Goal: Navigation & Orientation: Find specific page/section

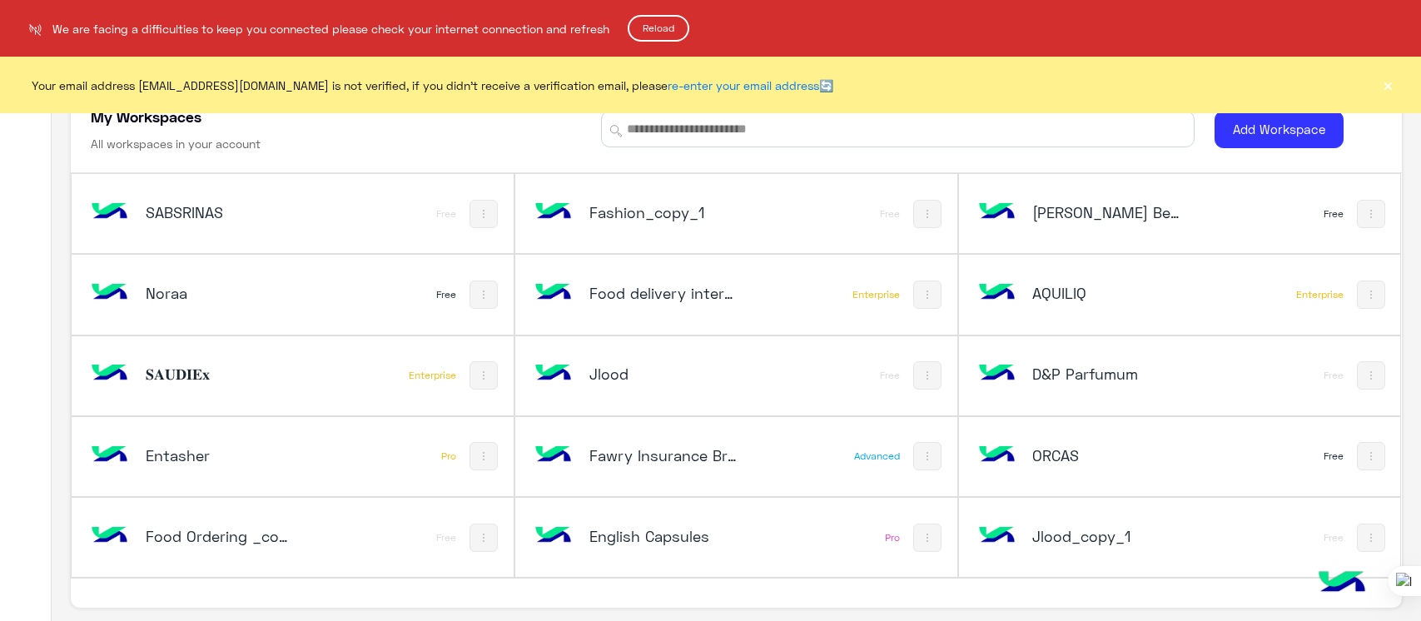
click at [637, 47] on html "We are facing a difficulties to keep you connected please check your internet c…" at bounding box center [710, 310] width 1421 height 621
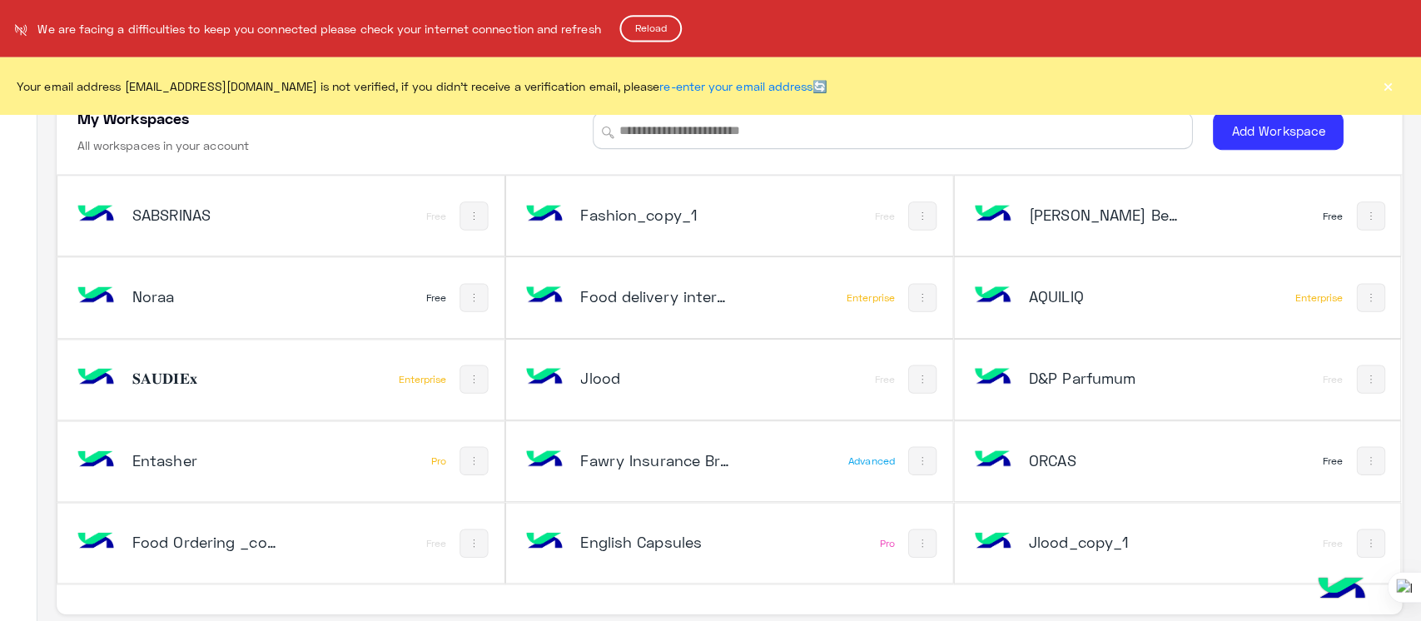
click at [657, 37] on button "Reload" at bounding box center [658, 28] width 62 height 27
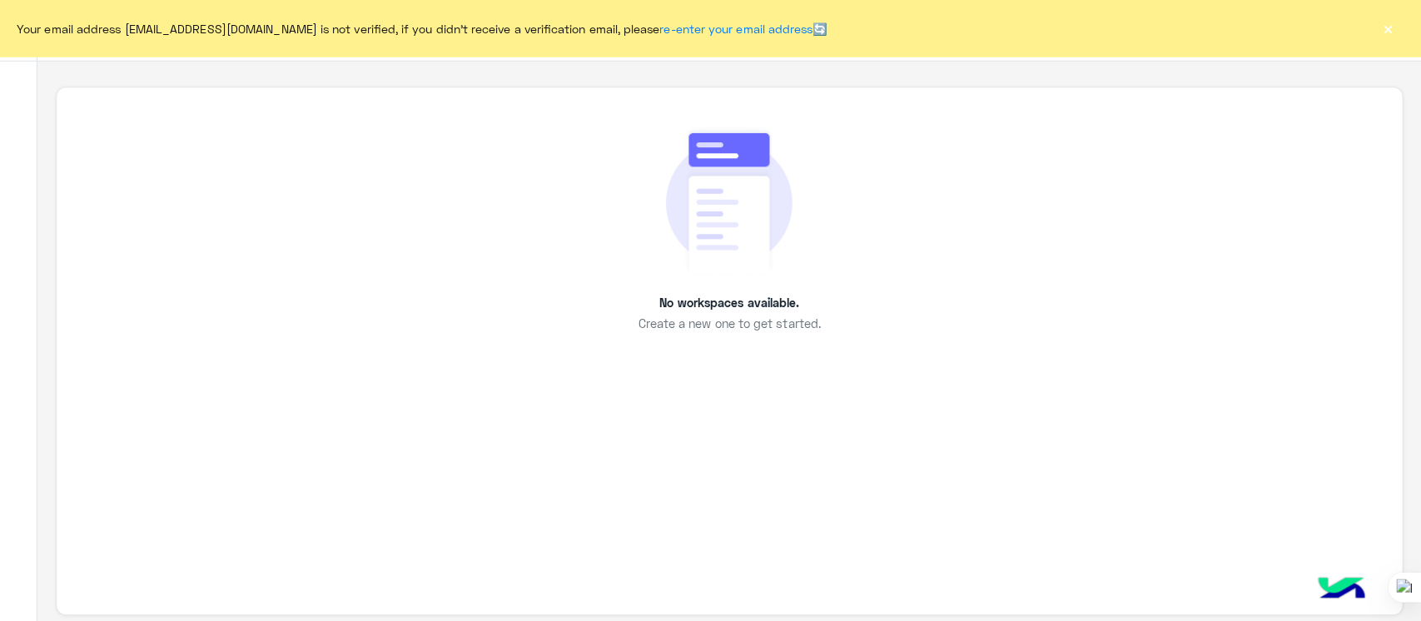
click at [1384, 37] on button "×" at bounding box center [1387, 28] width 17 height 17
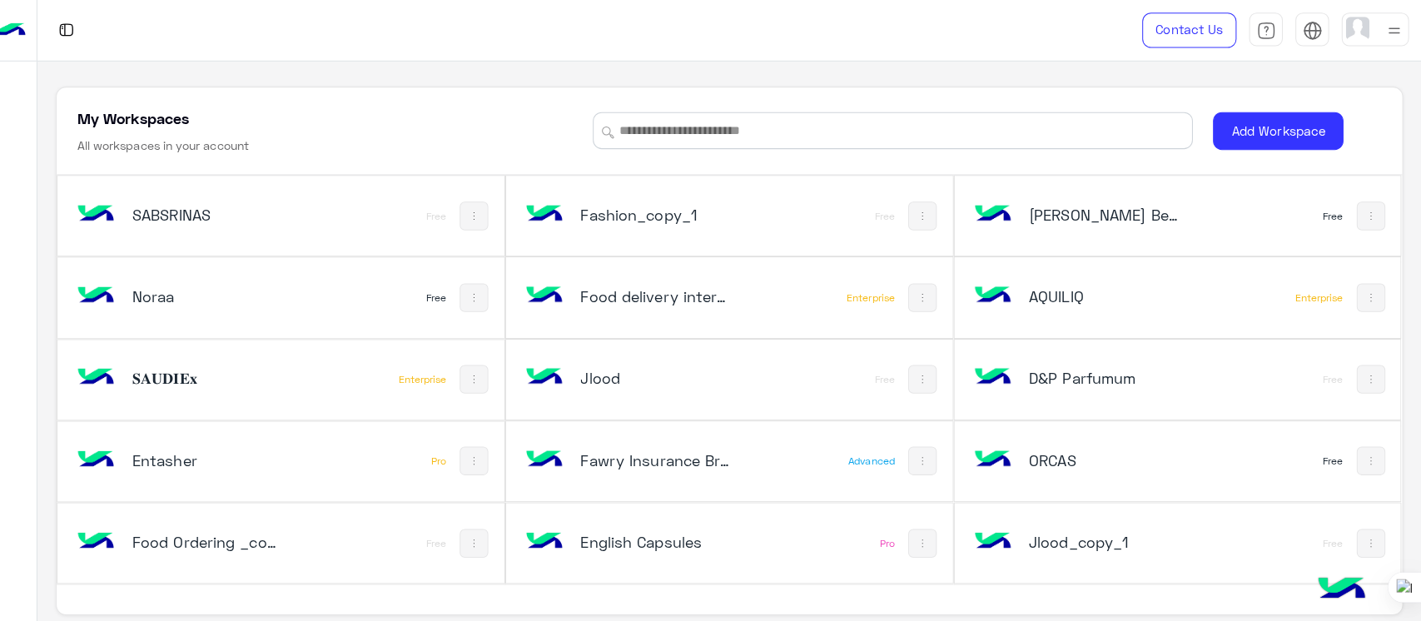
scroll to position [3309, 0]
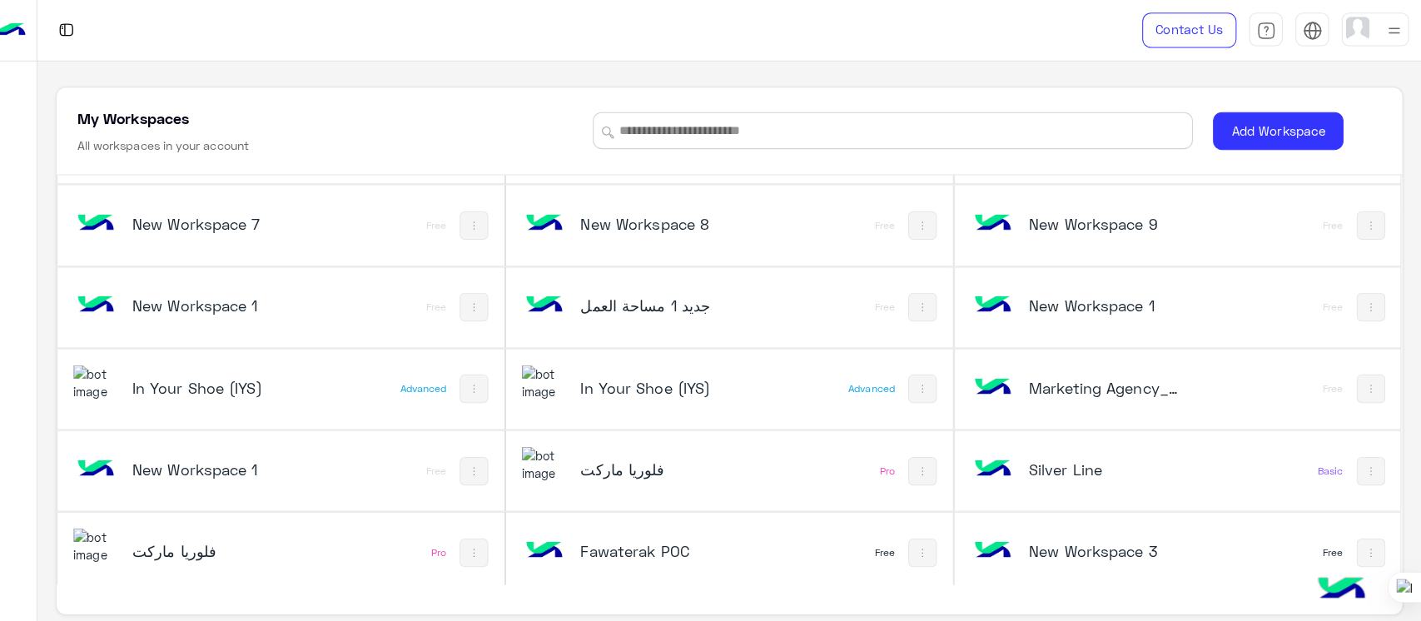
click at [203, 535] on h5 "فلوريا ماركت" at bounding box center [220, 545] width 148 height 20
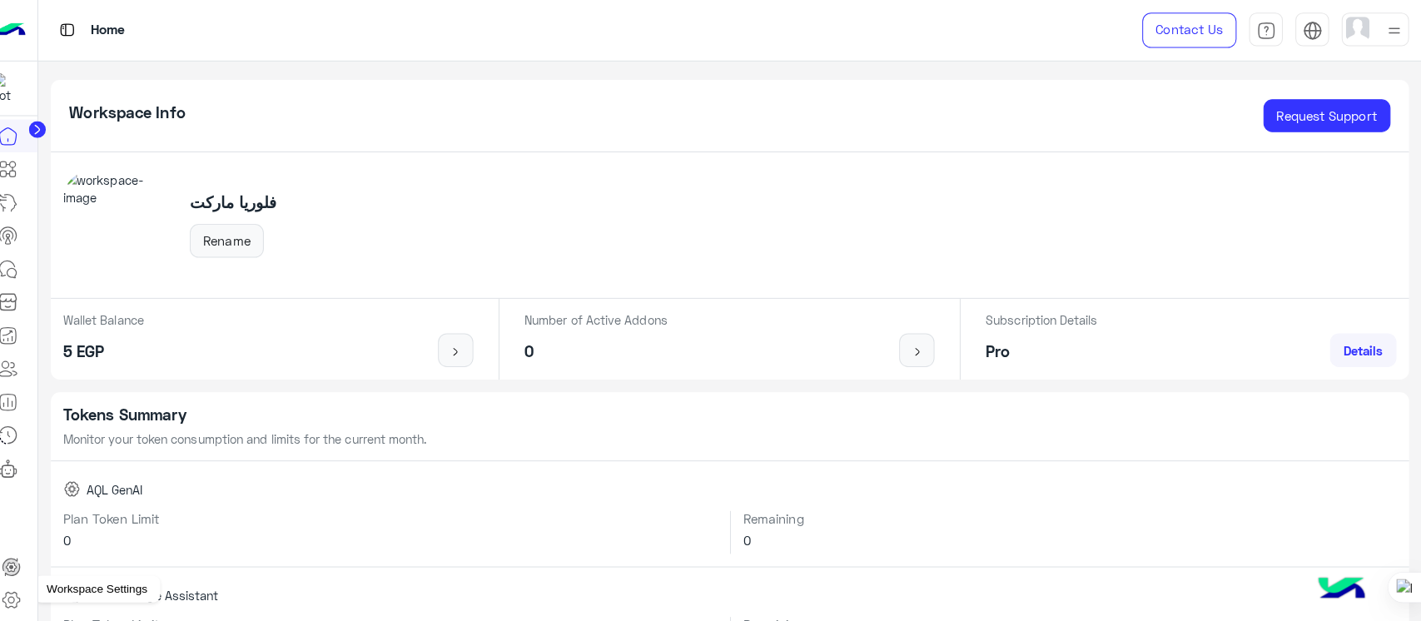
click at [19, 593] on icon at bounding box center [26, 593] width 20 height 20
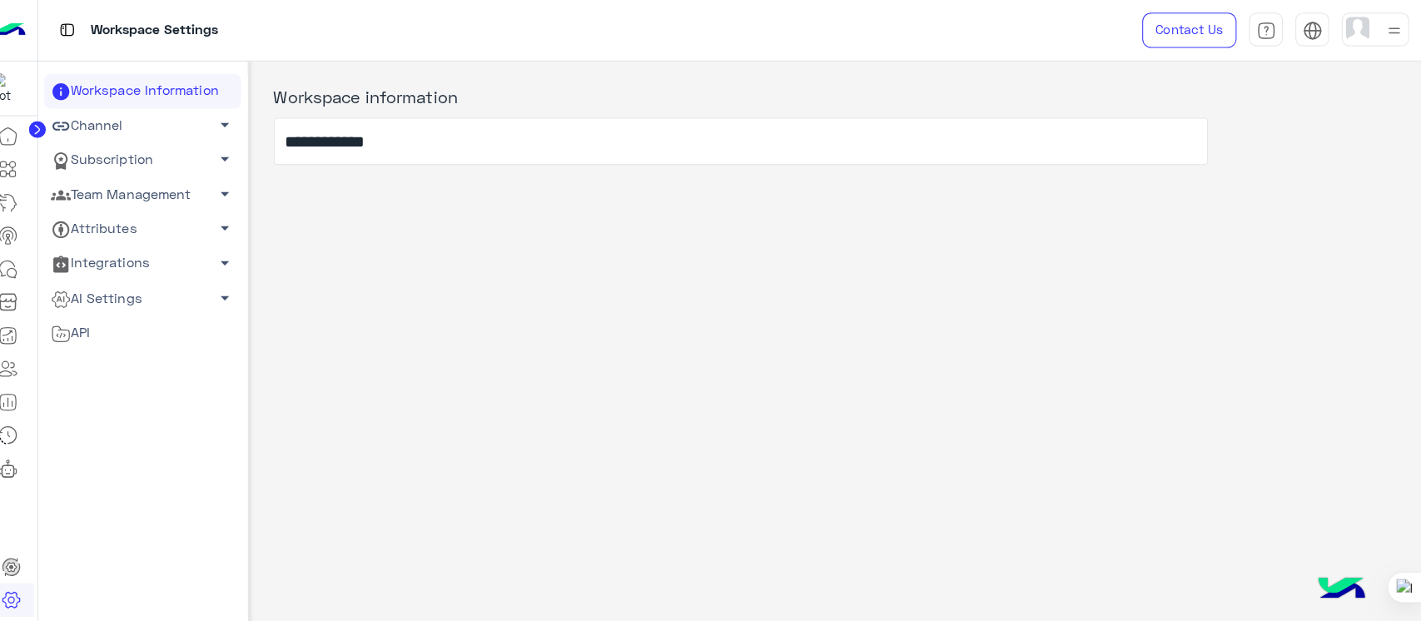
click at [162, 199] on link "Team Management arrow_drop_down" at bounding box center [155, 193] width 195 height 34
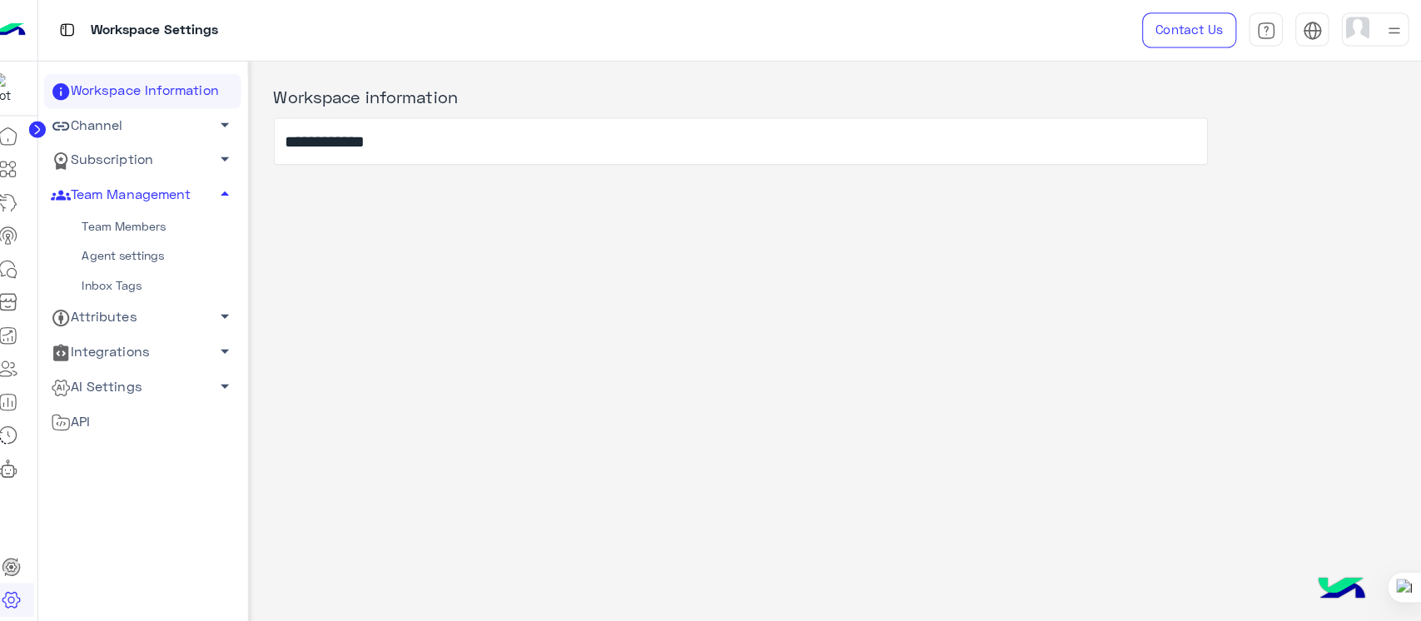
click at [107, 156] on link "Subscription arrow_drop_down" at bounding box center [155, 158] width 195 height 34
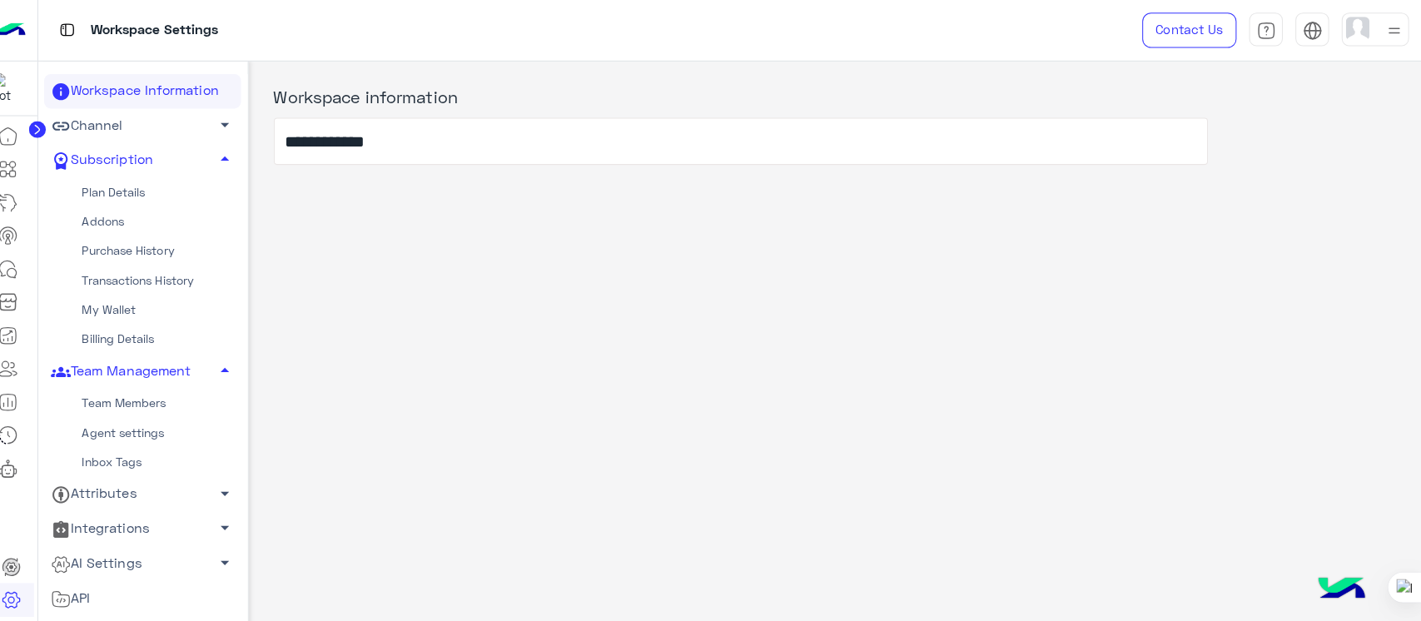
click at [141, 121] on link "Channel arrow_drop_down" at bounding box center [155, 124] width 195 height 34
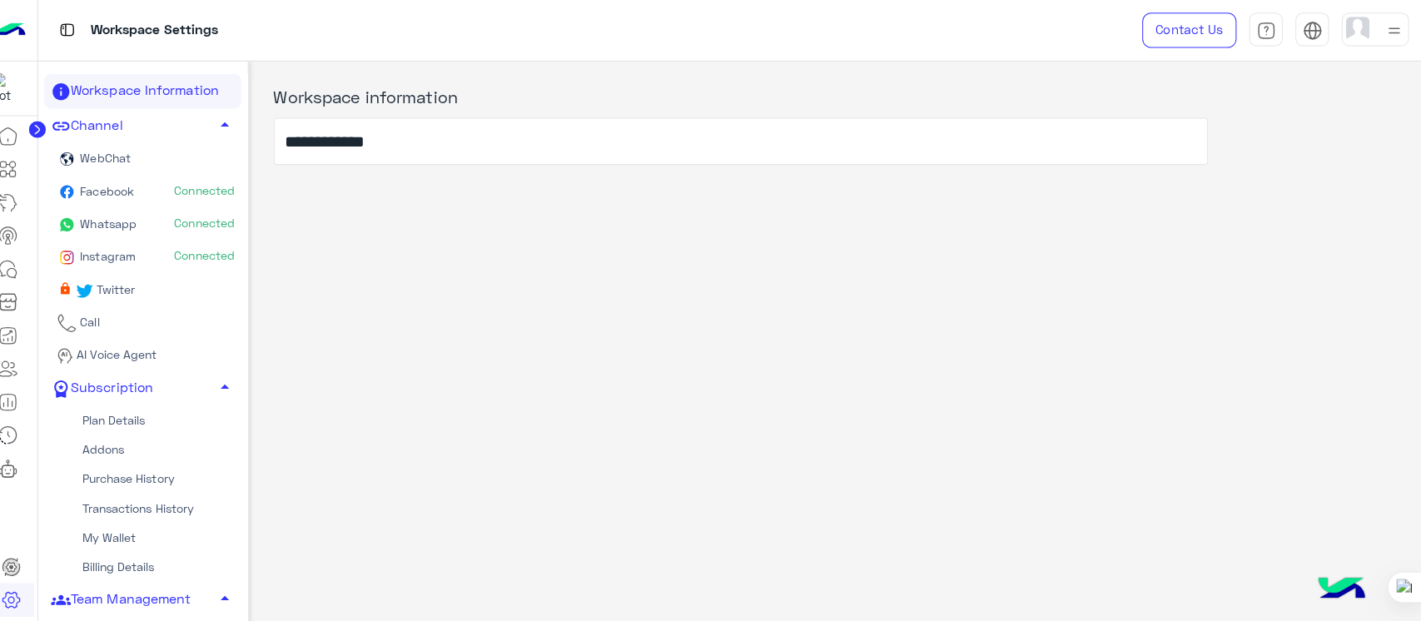
scroll to position [213, 0]
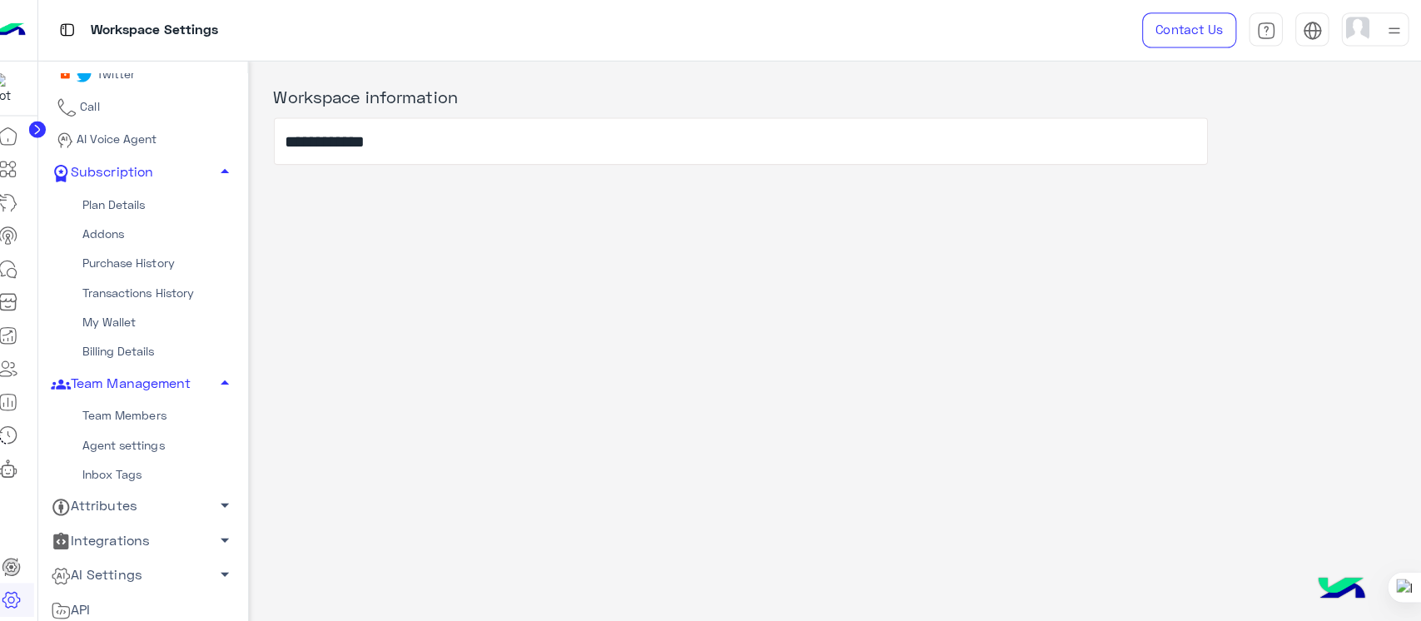
click at [86, 564] on link "AI Settings arrow_drop_down" at bounding box center [155, 570] width 195 height 34
click at [143, 598] on link "Conversational AI Models" at bounding box center [155, 601] width 195 height 29
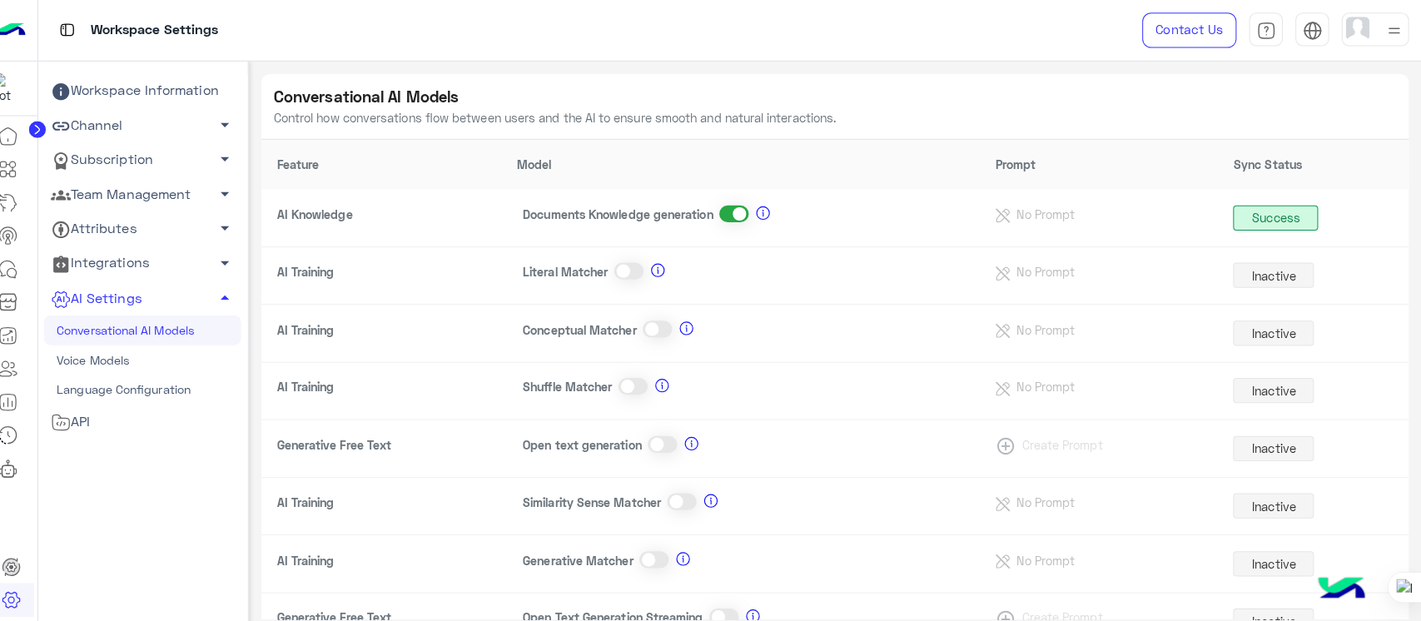
click at [27, 40] on img at bounding box center [23, 29] width 33 height 35
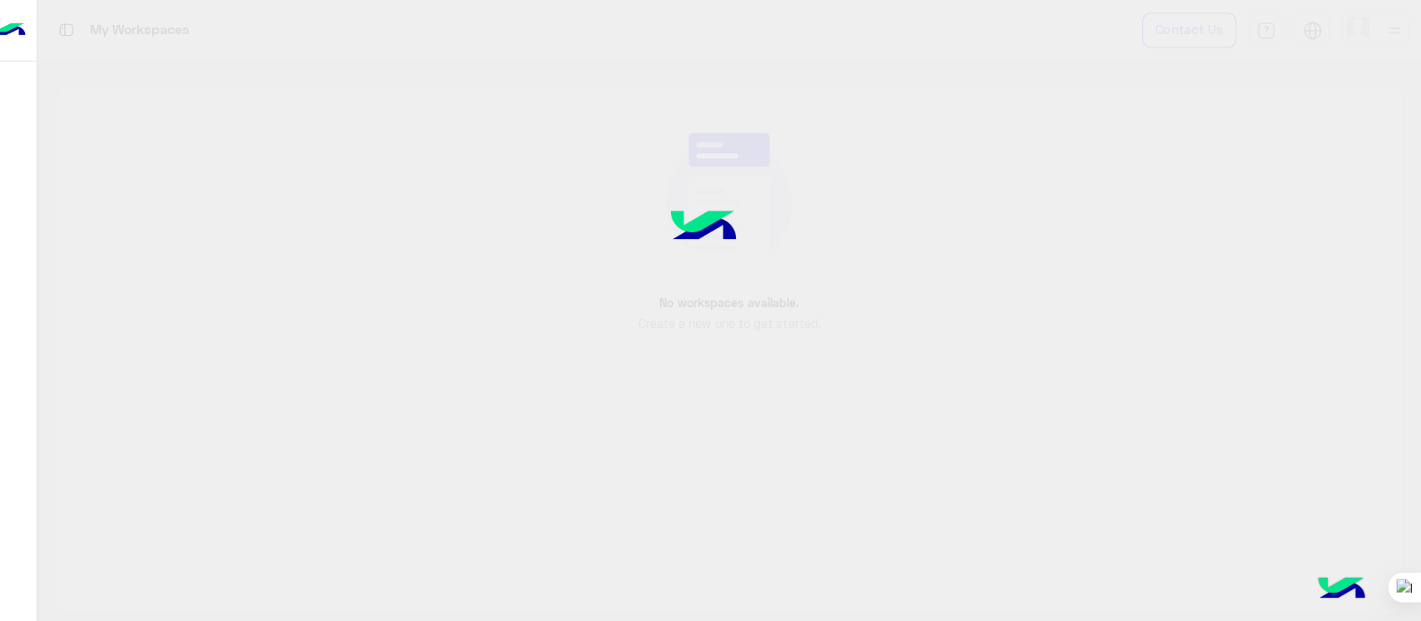
click at [17, 22] on img at bounding box center [23, 29] width 33 height 35
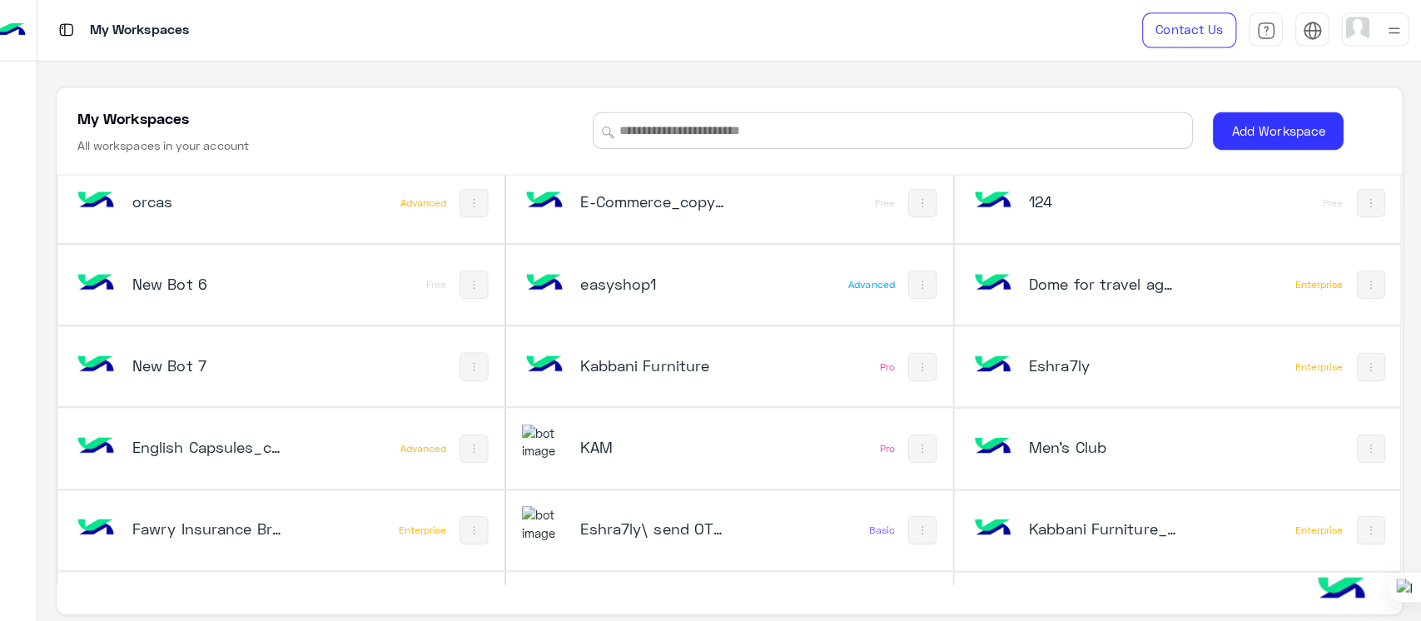
click at [787, 174] on div "E-Commerce_copy_1 Free" at bounding box center [736, 200] width 442 height 79
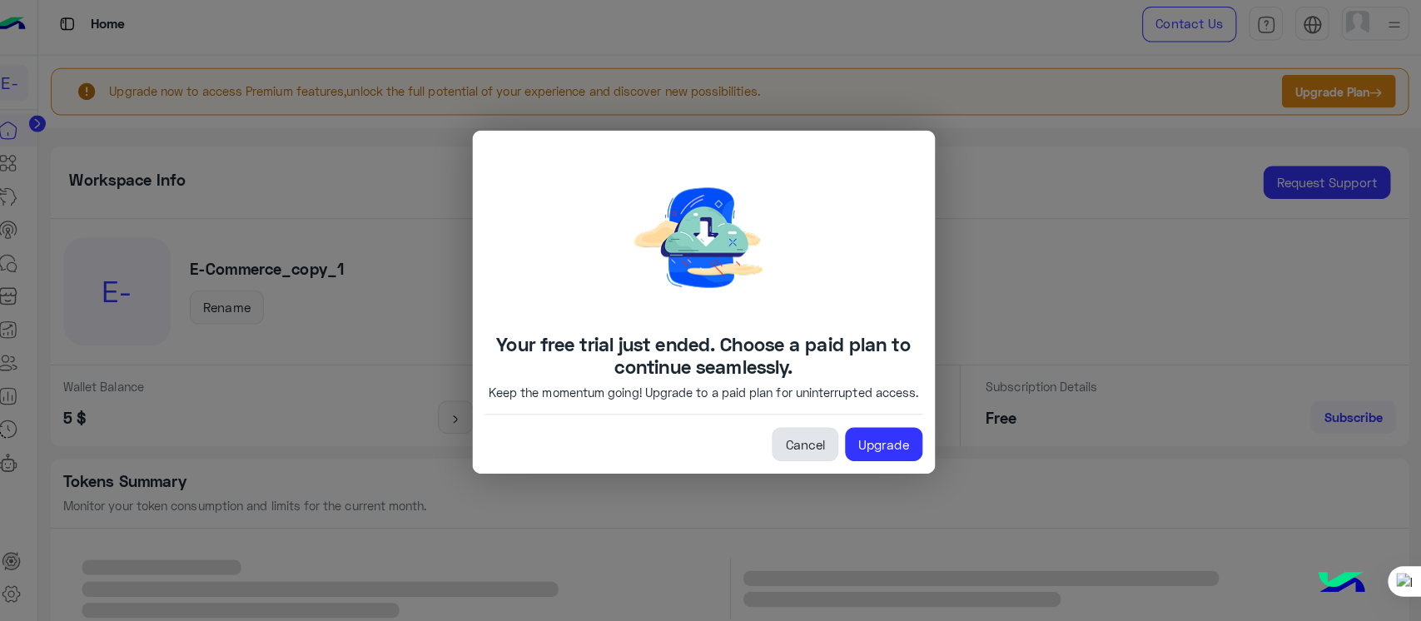
click at [807, 446] on link "Cancel" at bounding box center [811, 445] width 66 height 33
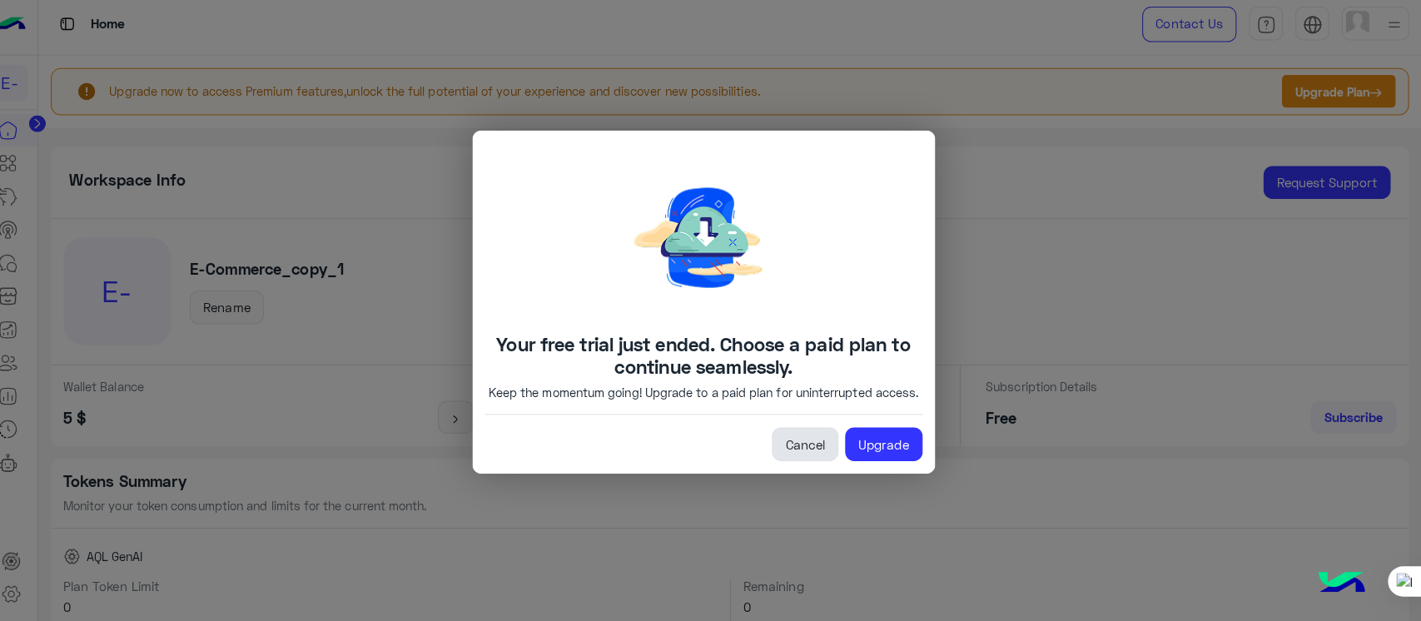
click at [808, 452] on link "Cancel" at bounding box center [811, 445] width 66 height 33
click at [813, 456] on link "Cancel" at bounding box center [811, 445] width 66 height 33
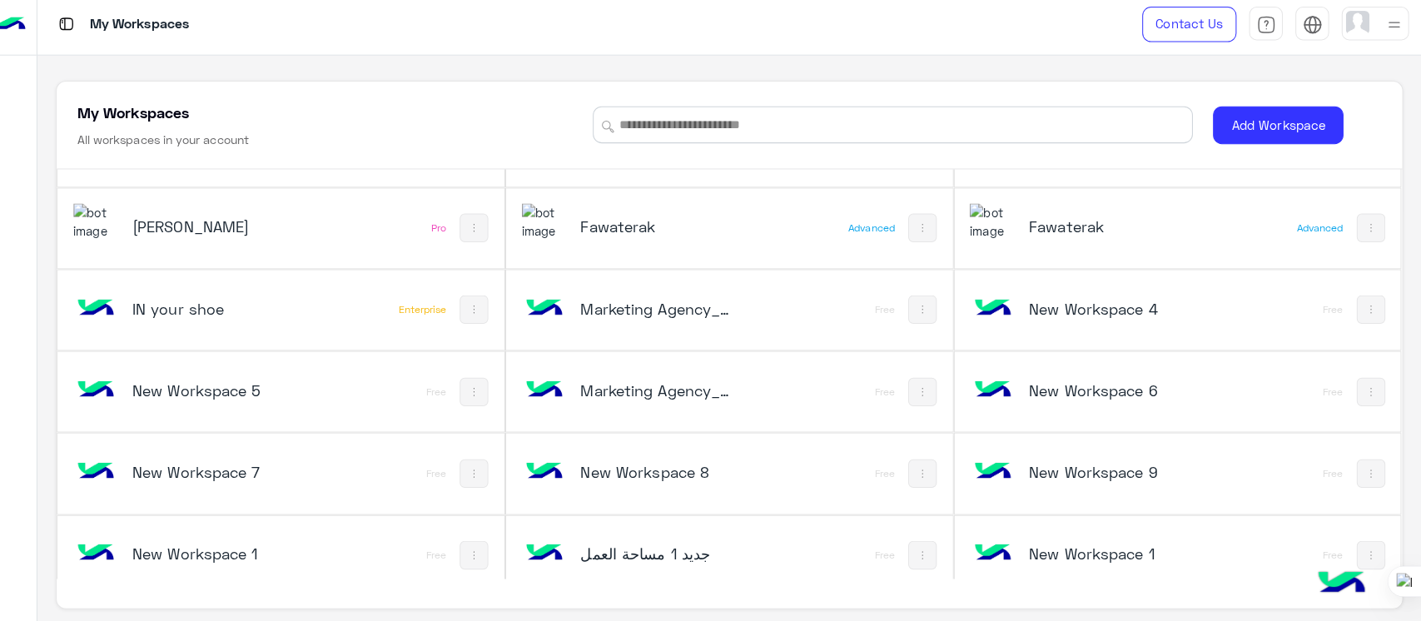
scroll to position [3309, 0]
